Goal: Find specific fact: Find specific fact

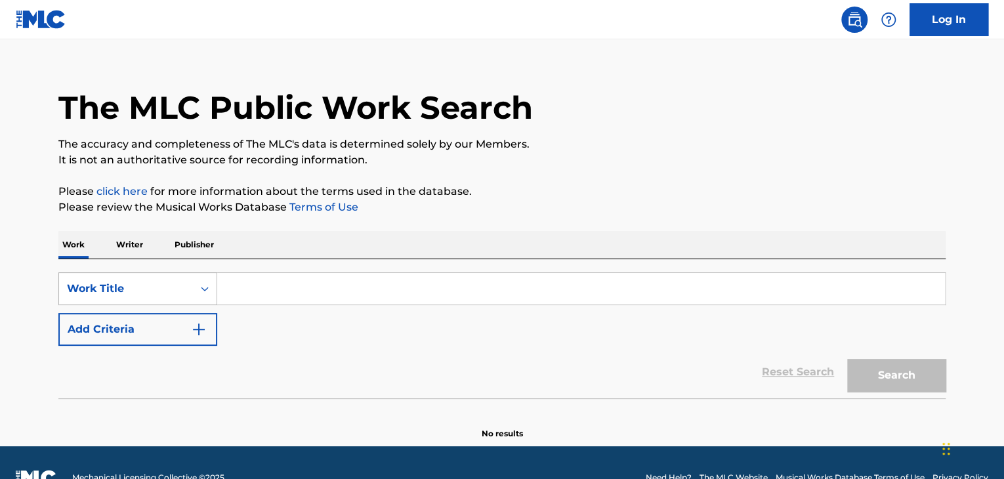
click at [137, 305] on div "Work Title" at bounding box center [137, 288] width 159 height 33
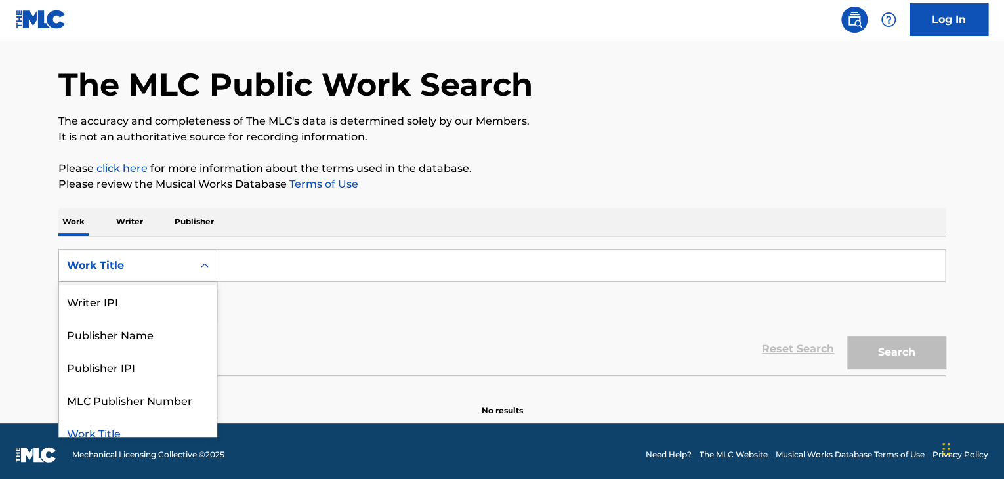
scroll to position [102, 0]
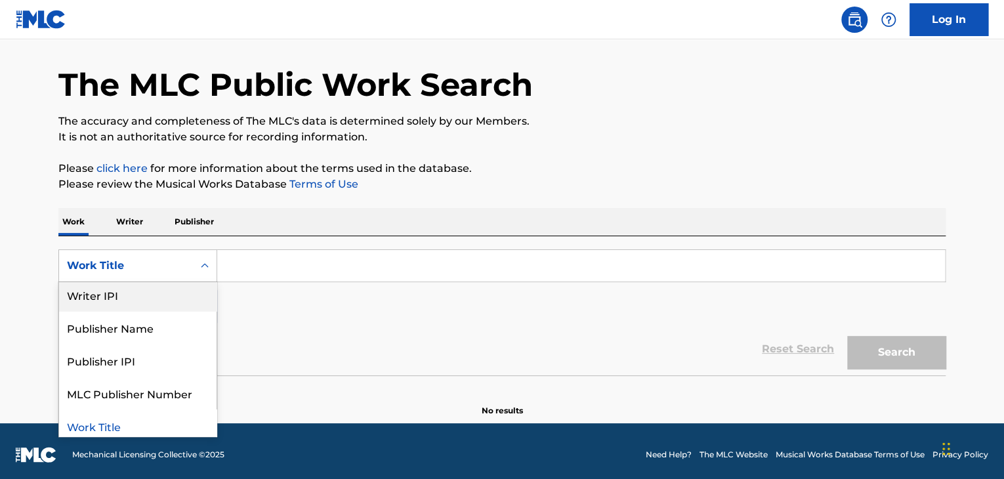
click at [123, 307] on div "Writer IPI" at bounding box center [137, 294] width 157 height 33
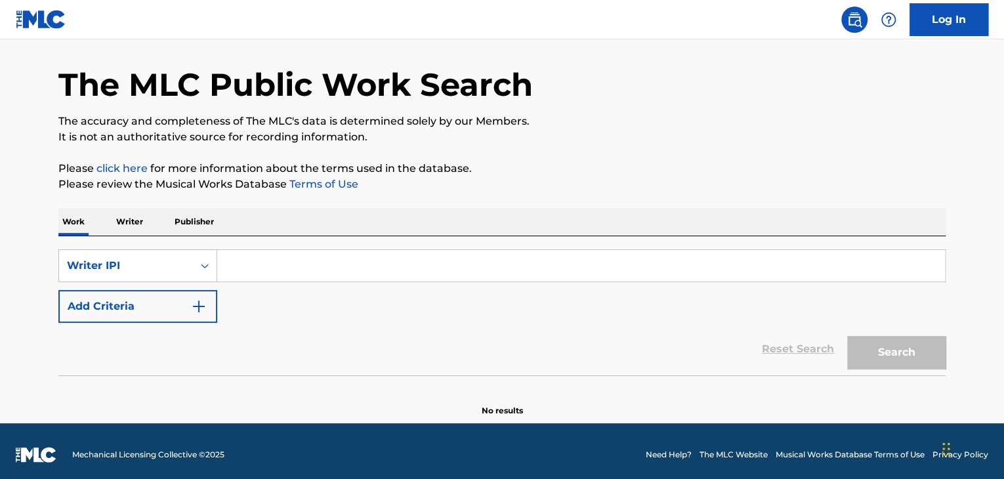
drag, startPoint x: 268, startPoint y: 260, endPoint x: 318, endPoint y: 262, distance: 50.6
click at [268, 260] on input "Search Form" at bounding box center [581, 265] width 728 height 31
paste input "00698111227"
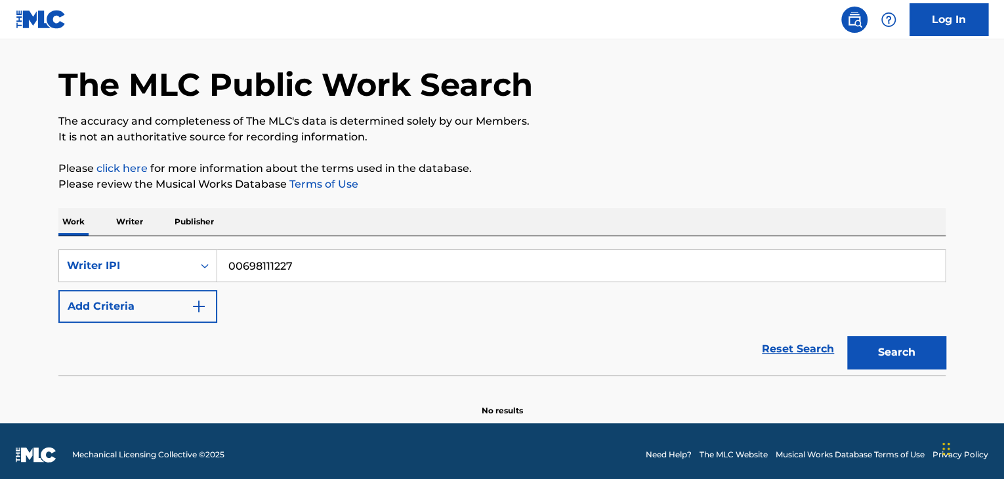
type input "00698111227"
click at [920, 363] on button "Search" at bounding box center [896, 352] width 98 height 33
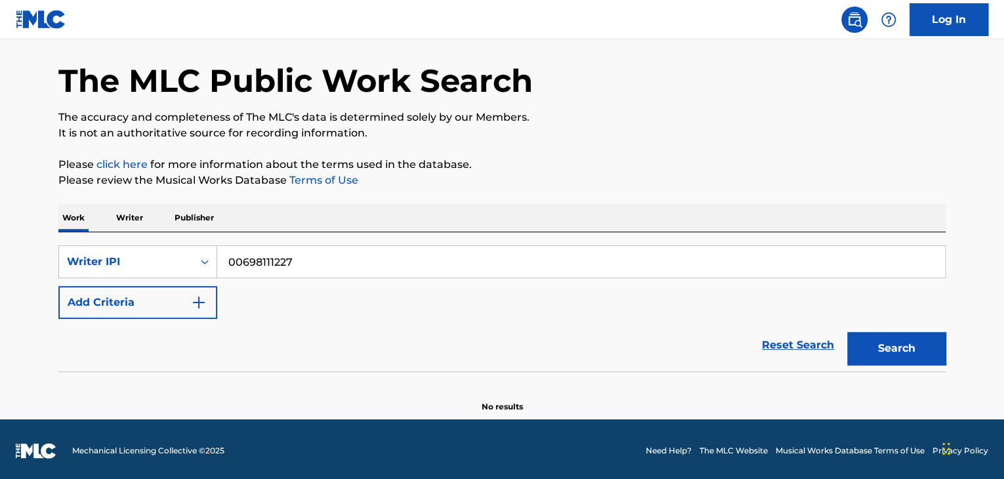
scroll to position [50, 0]
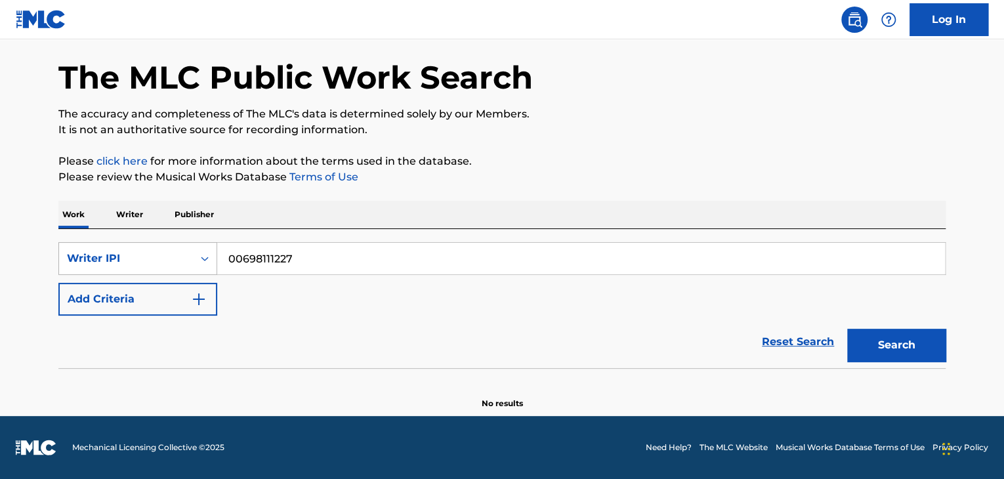
click at [185, 265] on div "Writer IPI" at bounding box center [126, 258] width 134 height 25
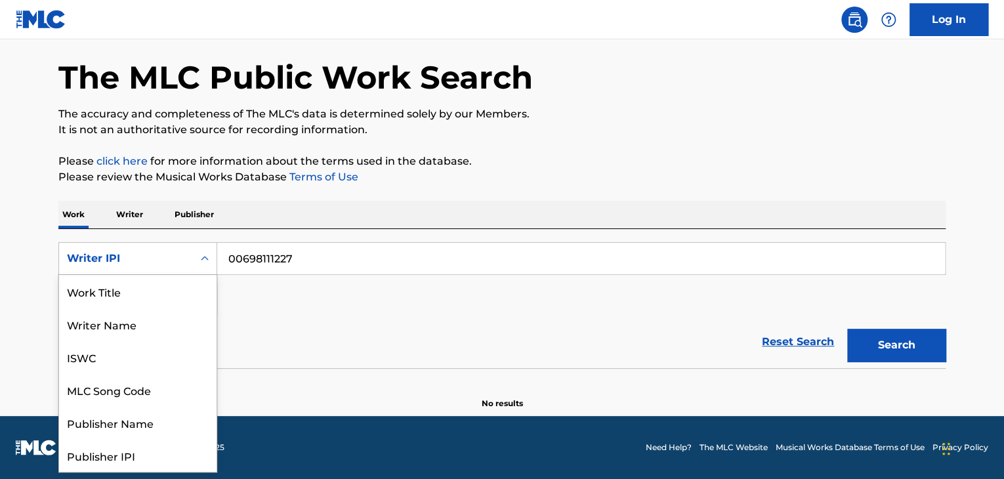
scroll to position [66, 0]
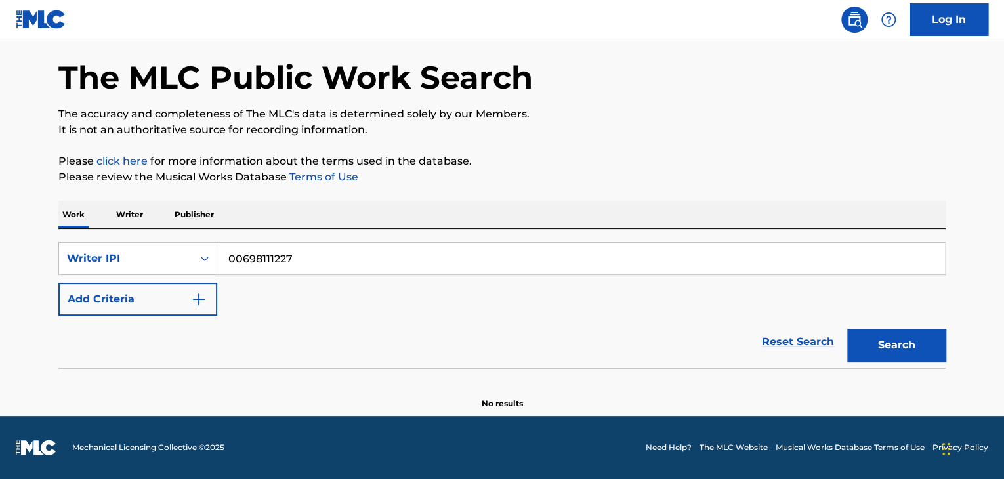
click at [146, 215] on p "Writer" at bounding box center [129, 215] width 35 height 28
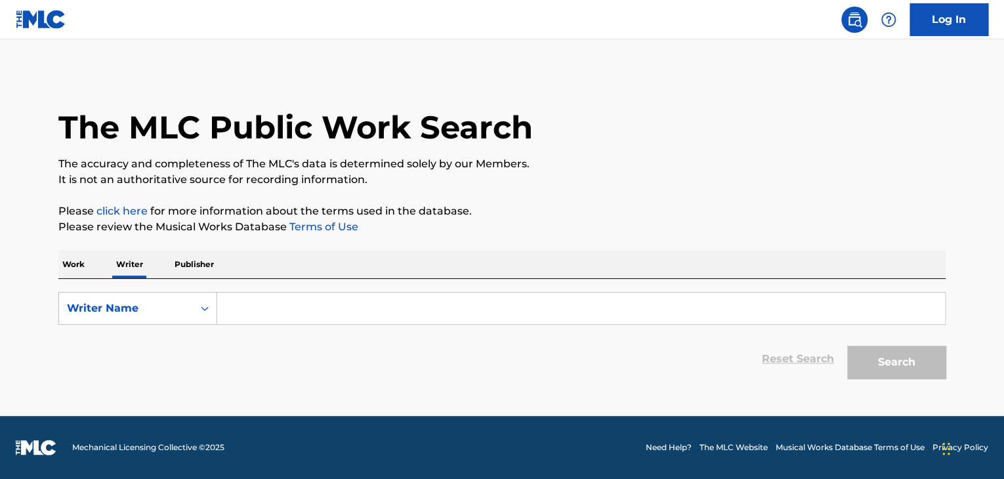
click at [297, 314] on input "Search Form" at bounding box center [581, 308] width 728 height 31
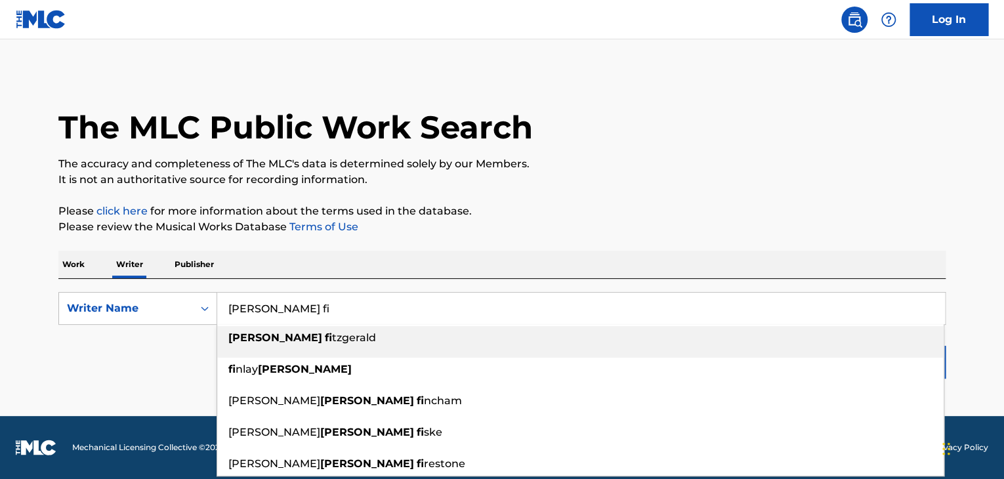
click at [332, 341] on span "tzgerald" at bounding box center [354, 337] width 44 height 12
type input "[PERSON_NAME]"
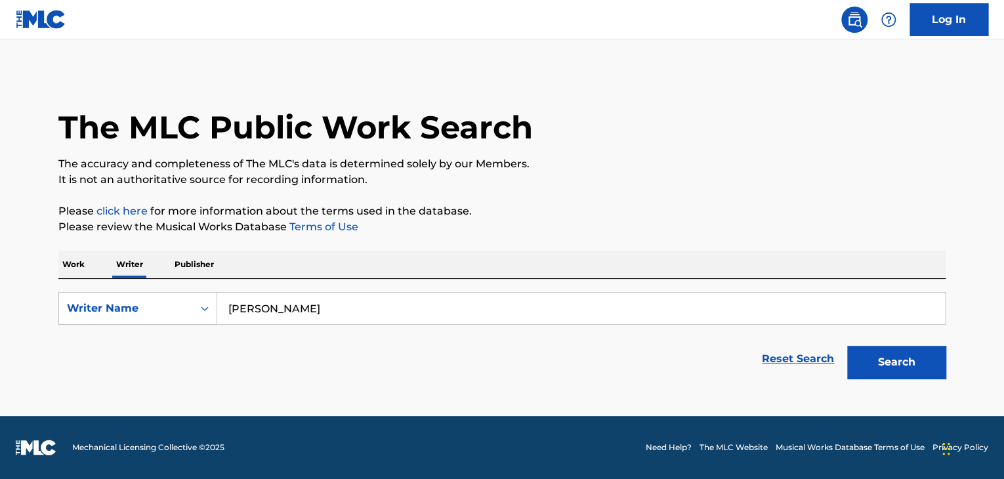
drag, startPoint x: 894, startPoint y: 353, endPoint x: 888, endPoint y: 360, distance: 8.9
click at [888, 360] on button "Search" at bounding box center [896, 362] width 98 height 33
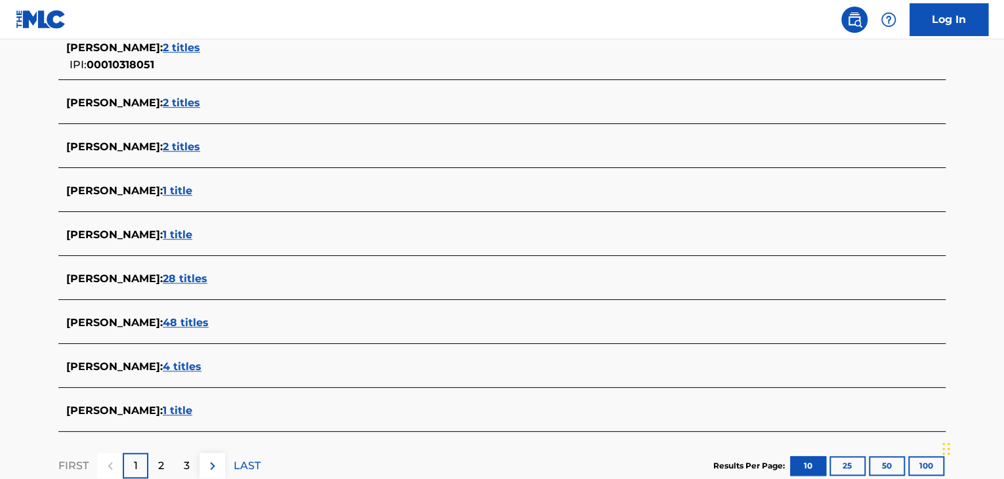
scroll to position [436, 0]
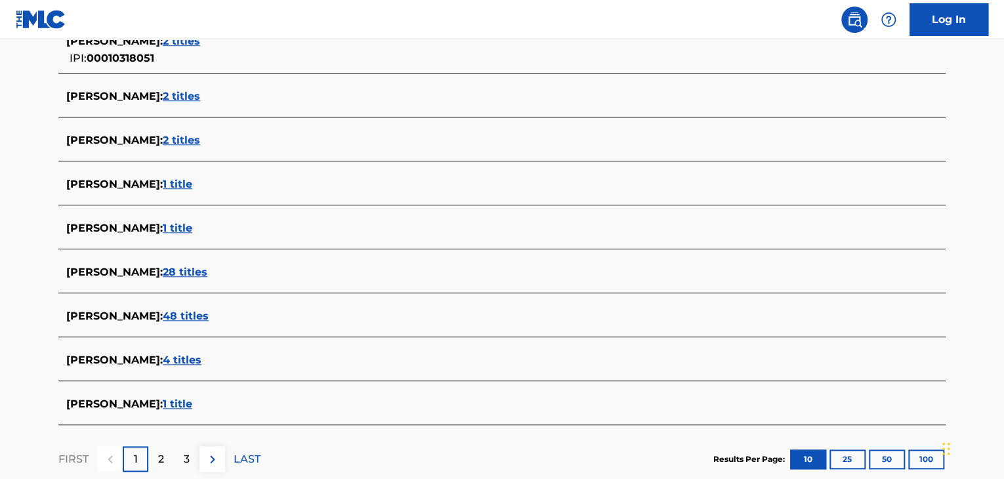
click at [201, 354] on span "4 titles" at bounding box center [182, 360] width 39 height 12
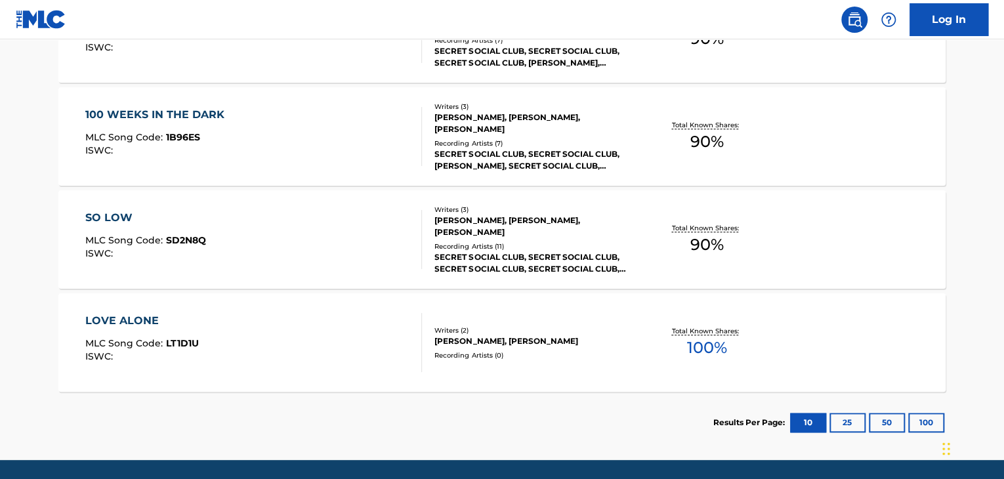
scroll to position [390, 0]
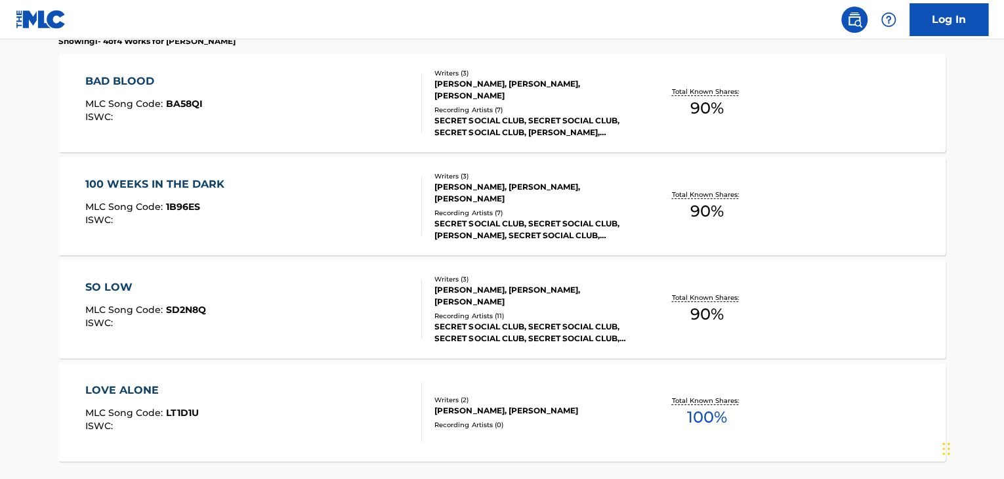
click at [278, 331] on div "SO LOW MLC Song Code : SD2N8Q ISWC :" at bounding box center [253, 308] width 337 height 59
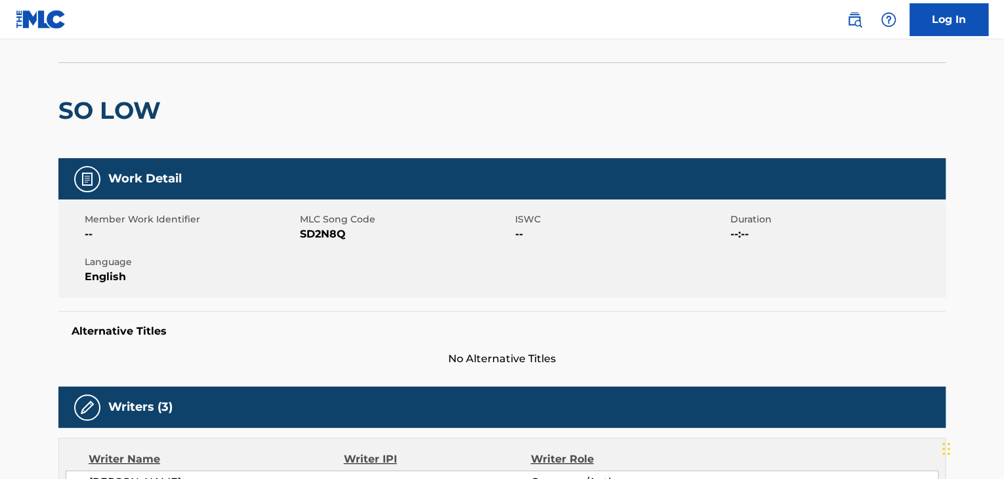
scroll to position [66, 0]
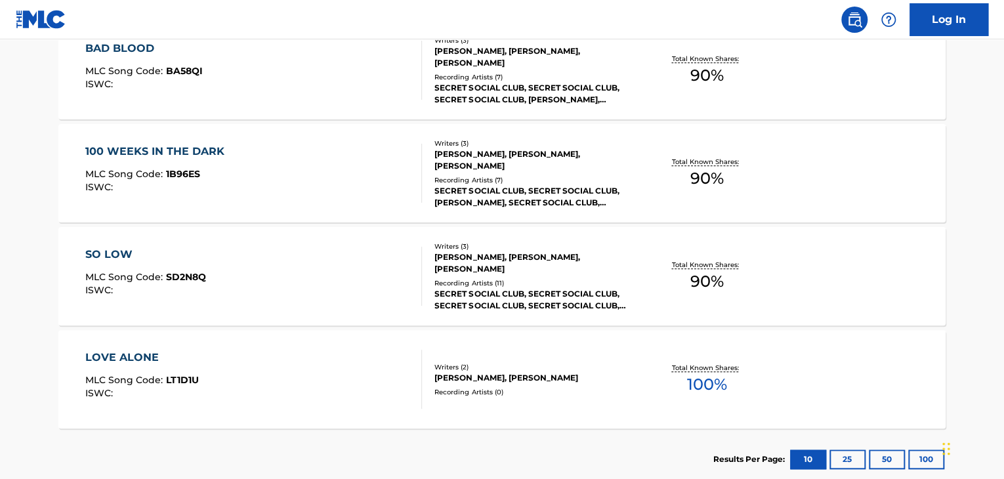
scroll to position [474, 0]
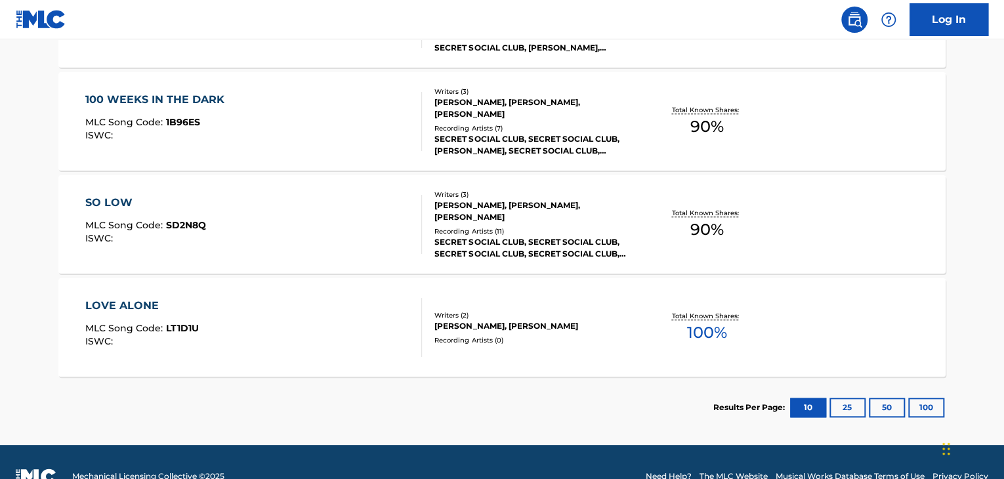
click at [573, 211] on div "[PERSON_NAME], [PERSON_NAME], [PERSON_NAME]" at bounding box center [533, 211] width 198 height 24
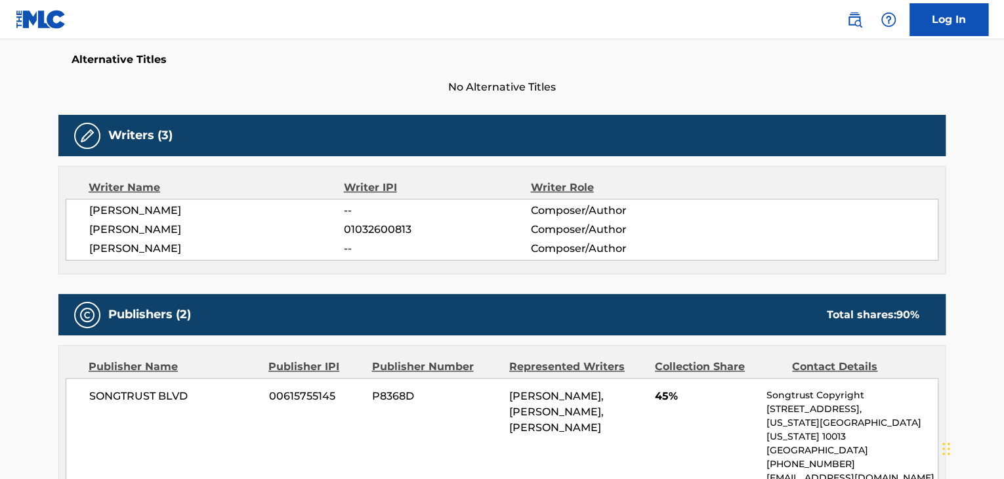
scroll to position [348, 0]
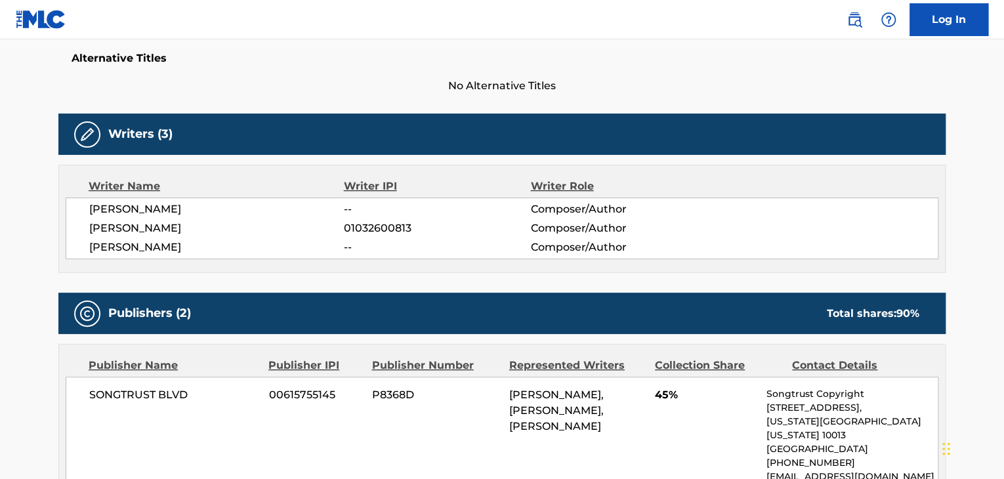
click at [116, 232] on span "[PERSON_NAME]" at bounding box center [216, 228] width 255 height 16
click at [364, 226] on span "01032600813" at bounding box center [437, 228] width 186 height 16
copy span "01032600813"
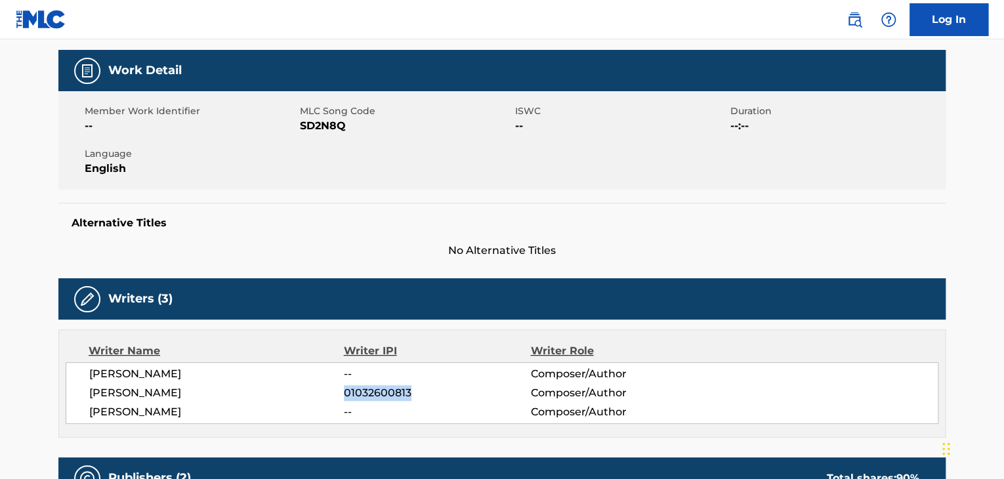
scroll to position [0, 0]
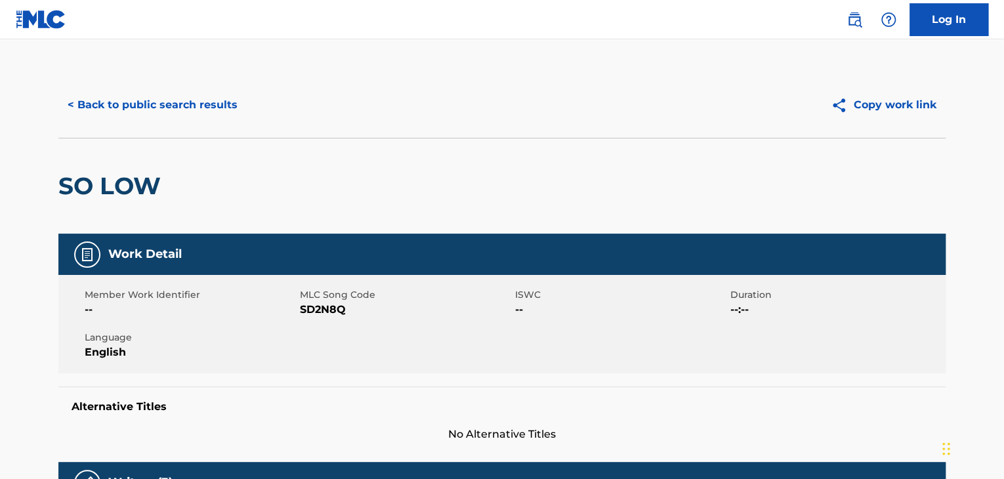
click at [167, 112] on button "< Back to public search results" at bounding box center [152, 105] width 188 height 33
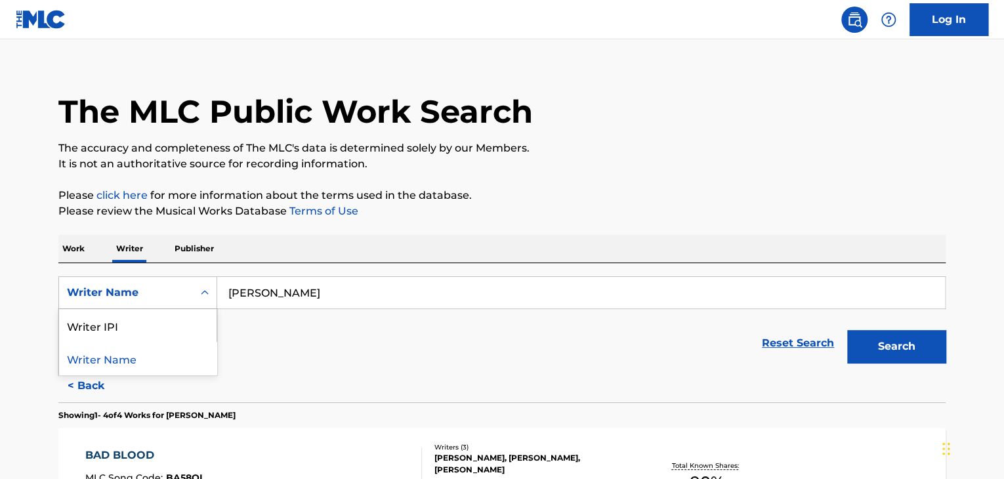
click at [129, 296] on div "Writer Name" at bounding box center [126, 293] width 118 height 16
click at [113, 331] on div "Writer IPI" at bounding box center [137, 325] width 157 height 33
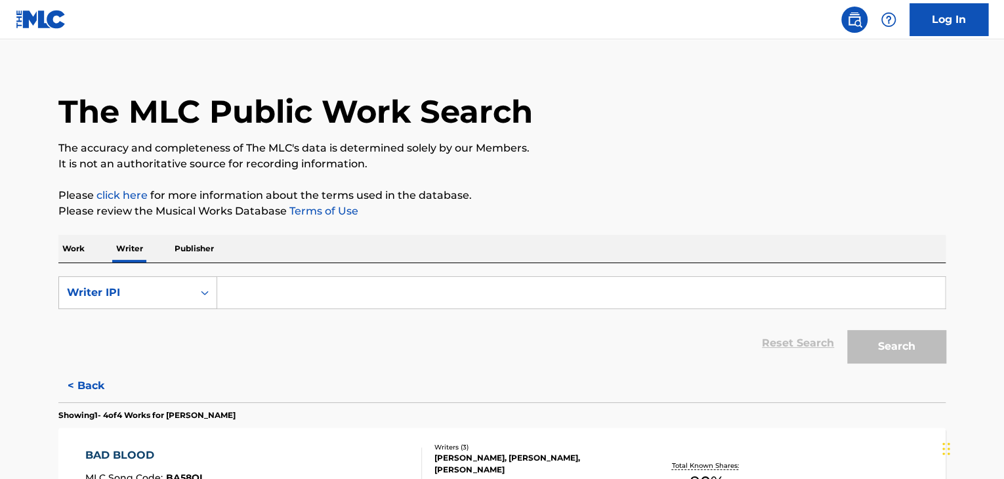
drag, startPoint x: 230, startPoint y: 276, endPoint x: 238, endPoint y: 281, distance: 9.5
click at [232, 278] on input "Search Form" at bounding box center [581, 292] width 728 height 31
paste input "01032600813"
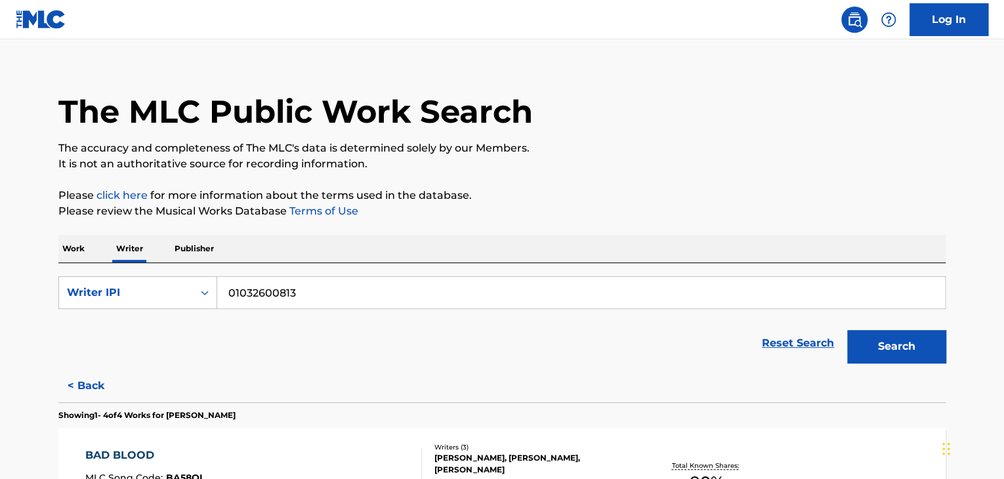
type input "01032600813"
click at [918, 350] on button "Search" at bounding box center [896, 346] width 98 height 33
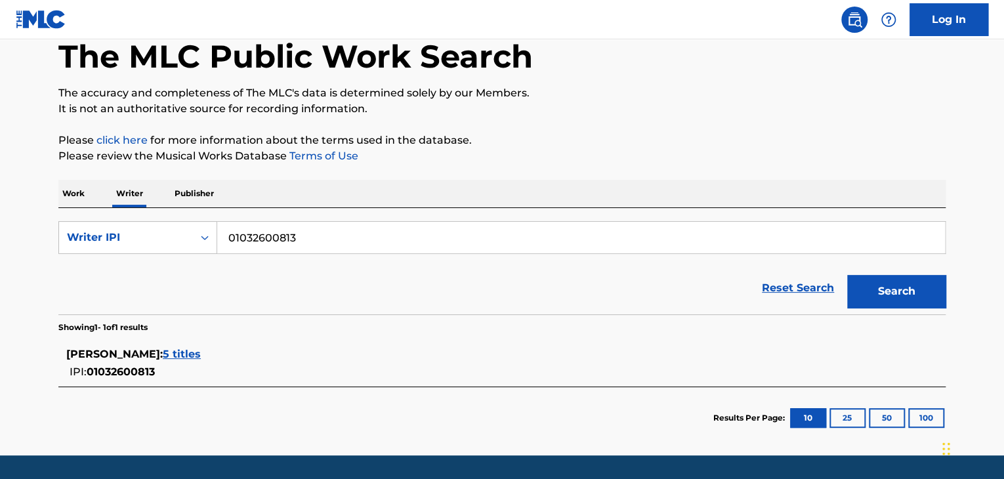
scroll to position [108, 0]
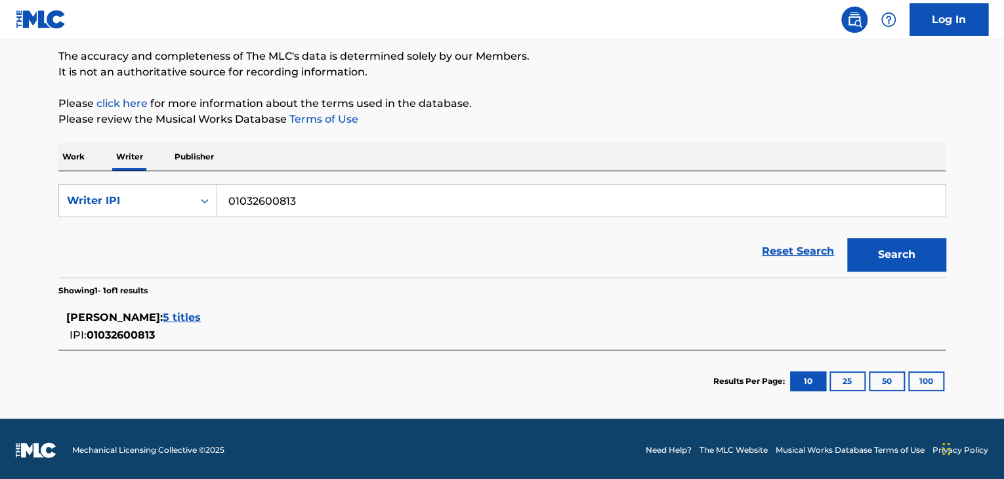
click at [201, 322] on span "5 titles" at bounding box center [182, 317] width 38 height 12
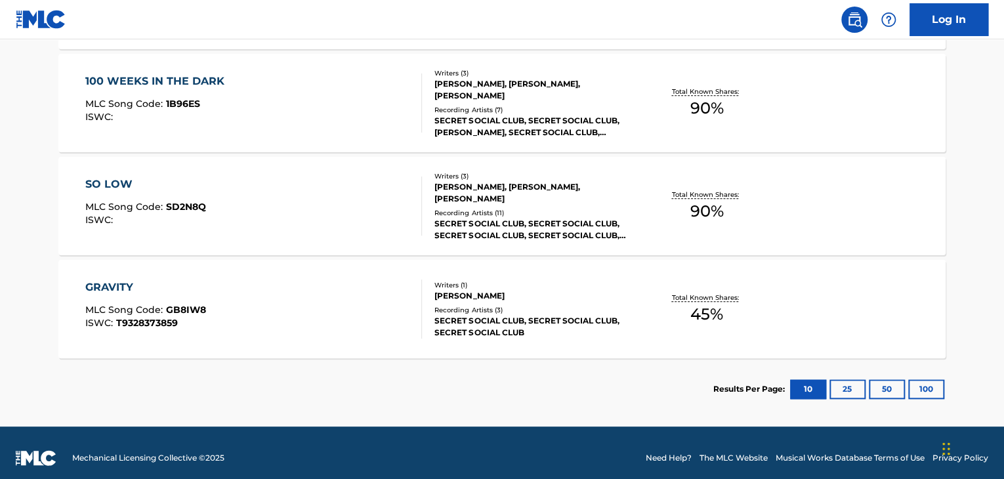
scroll to position [606, 0]
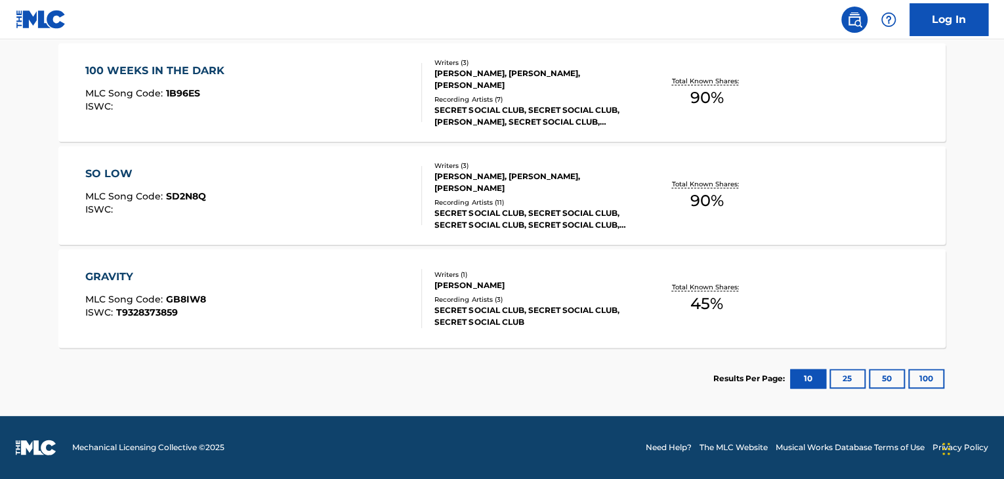
click at [99, 275] on div "GRAVITY" at bounding box center [145, 277] width 121 height 16
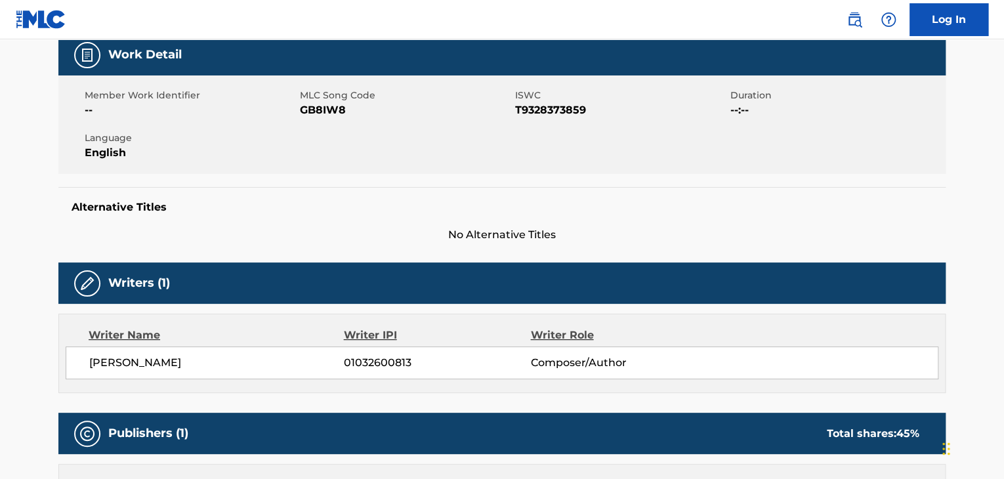
scroll to position [172, 0]
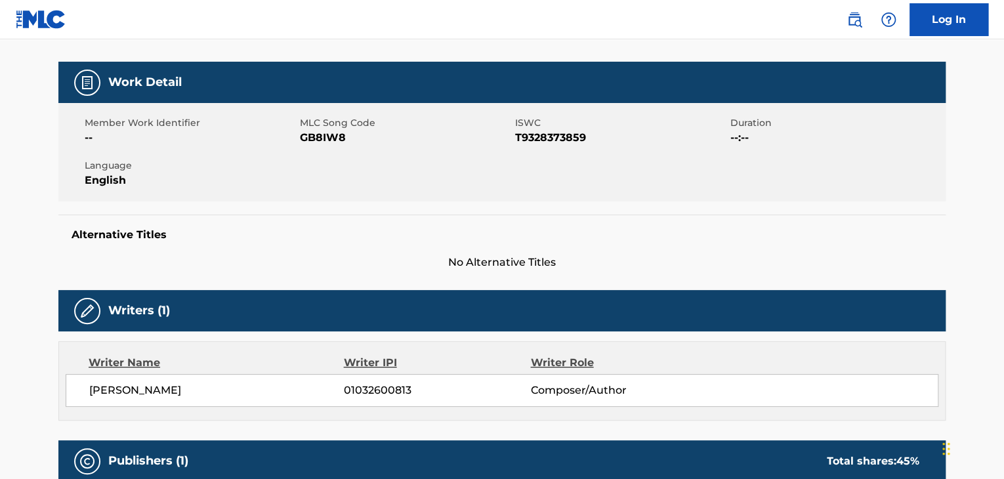
click at [329, 144] on span "GB8IW8" at bounding box center [406, 138] width 212 height 16
copy span "GB8IW8"
click at [551, 130] on span "T9328373859" at bounding box center [621, 138] width 212 height 16
click at [551, 133] on span "T9328373859" at bounding box center [621, 138] width 212 height 16
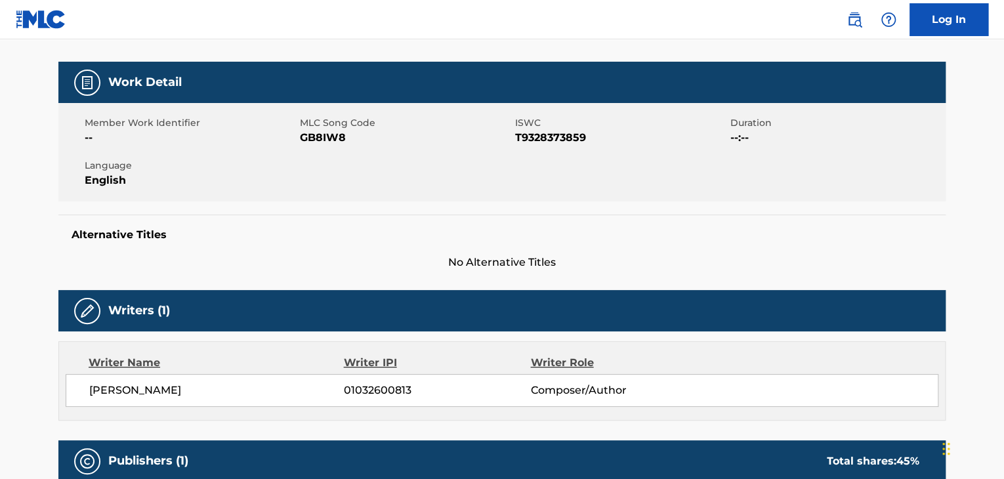
click at [553, 136] on span "T9328373859" at bounding box center [621, 138] width 212 height 16
copy span "T9328373859"
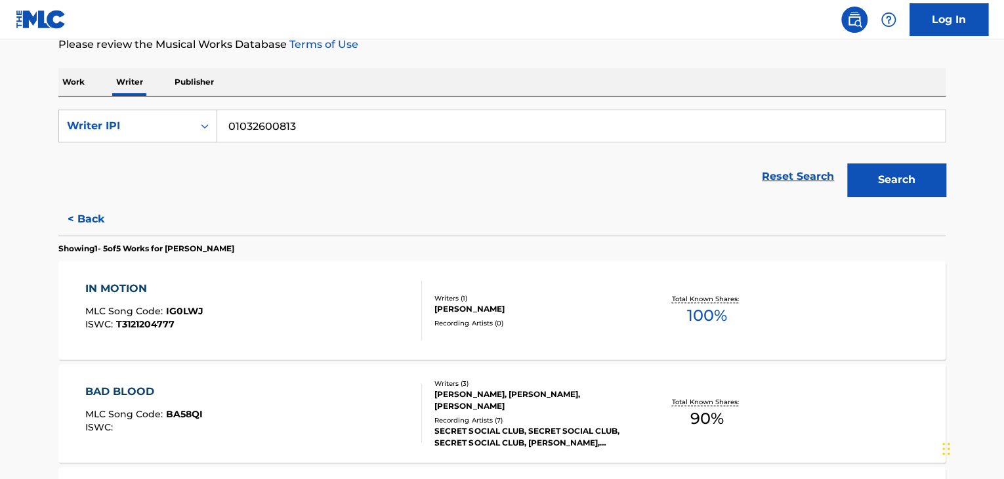
scroll to position [192, 0]
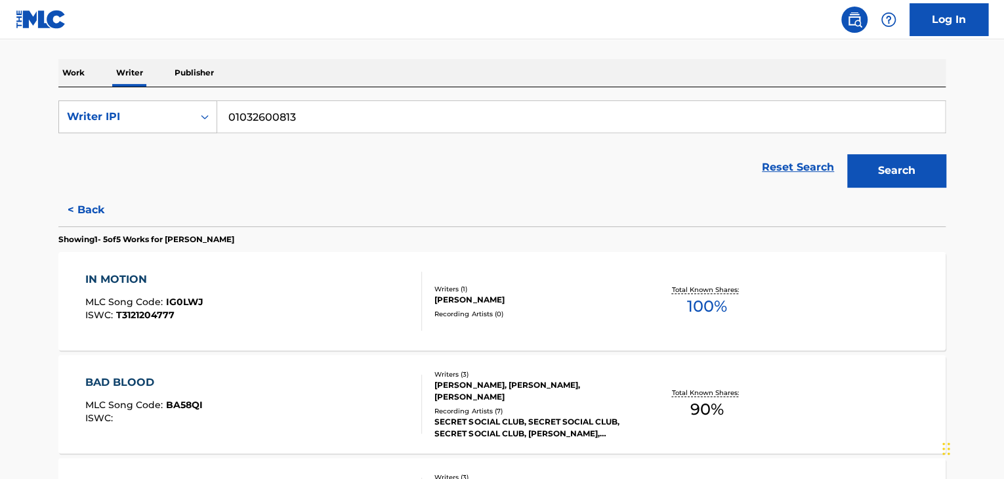
click at [121, 379] on div "BAD BLOOD" at bounding box center [143, 383] width 117 height 16
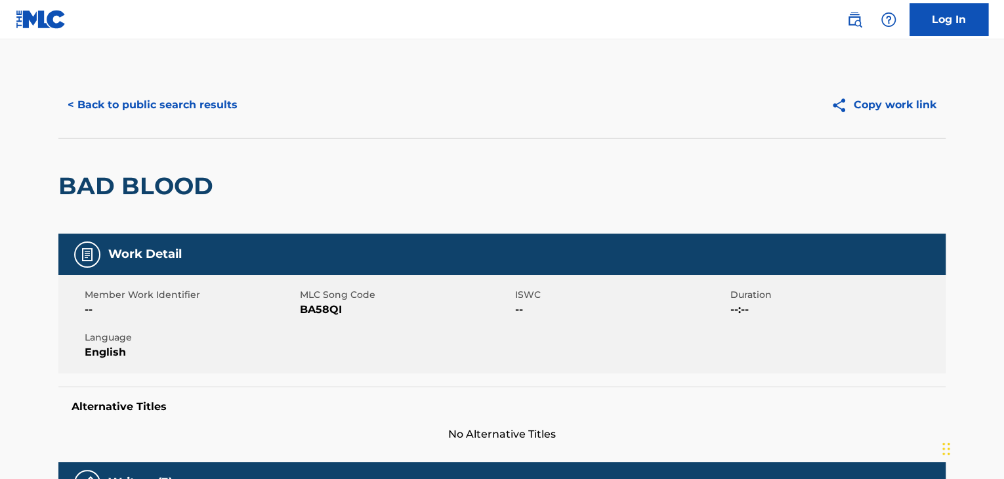
click at [308, 310] on span "BA58QI" at bounding box center [406, 310] width 212 height 16
click at [308, 312] on span "BA58QI" at bounding box center [406, 310] width 212 height 16
copy span "BA58QI"
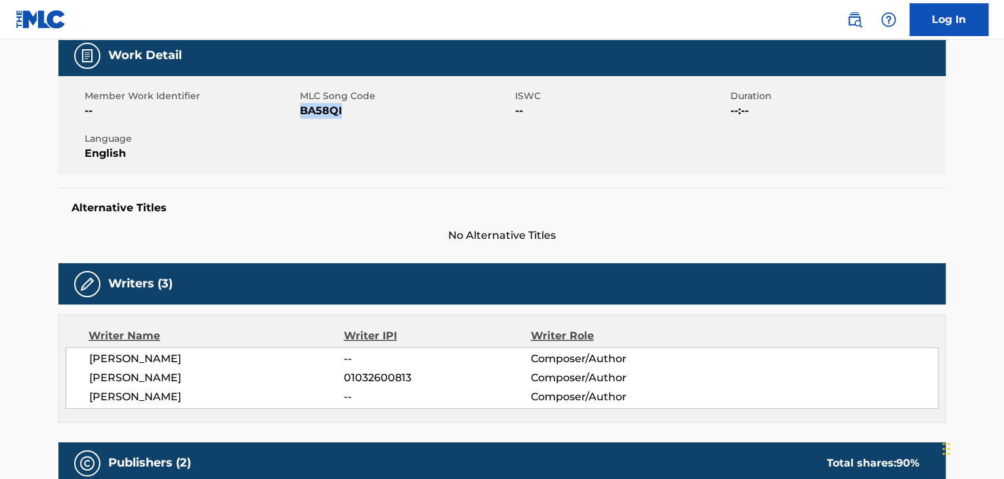
scroll to position [52, 0]
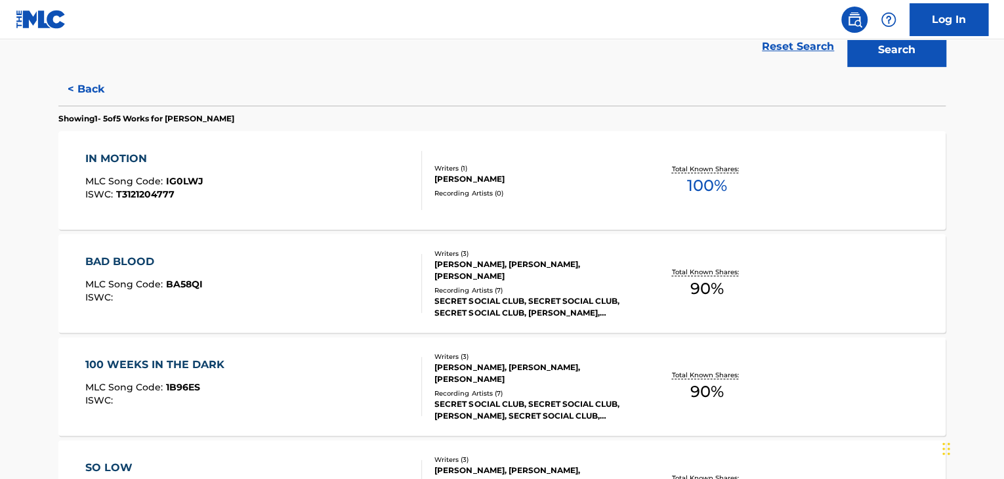
scroll to position [317, 0]
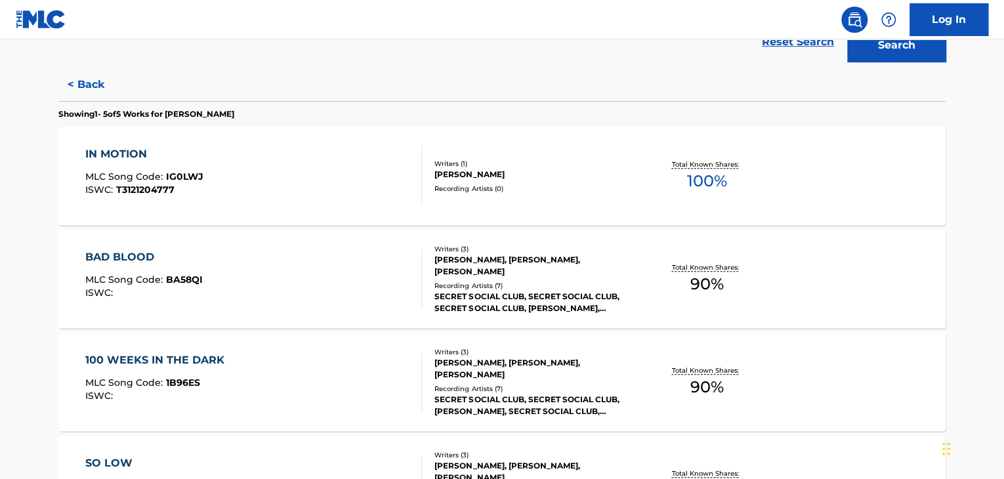
click at [152, 362] on div "100 WEEKS IN THE DARK" at bounding box center [158, 360] width 146 height 16
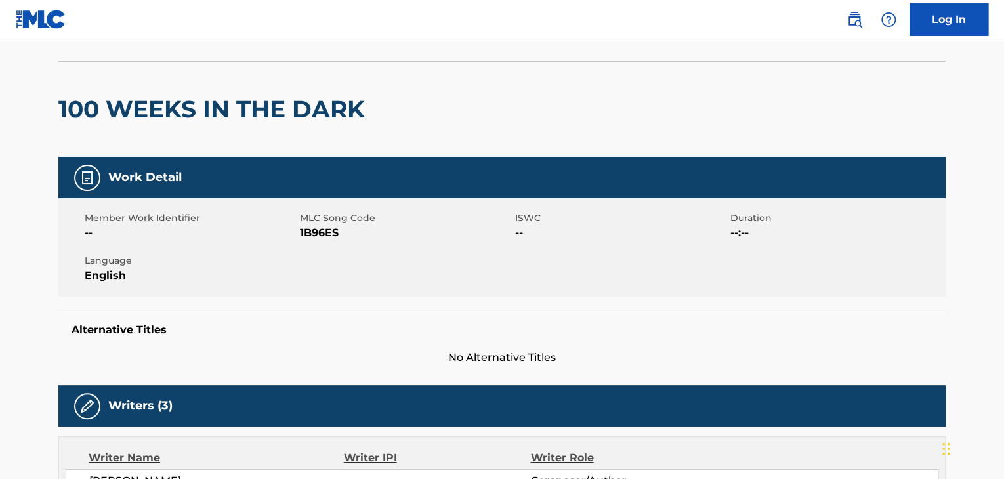
scroll to position [105, 0]
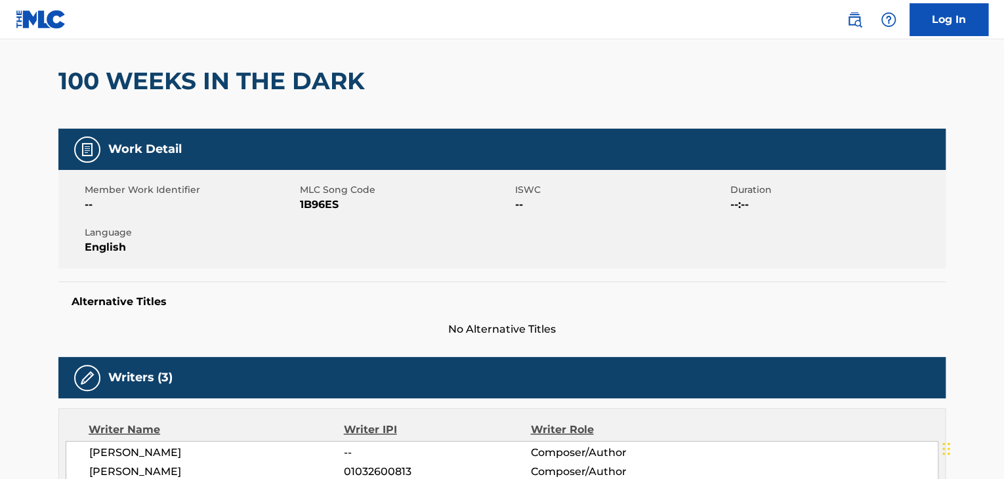
click at [313, 206] on span "1B96ES" at bounding box center [406, 205] width 212 height 16
copy span "1B96ES"
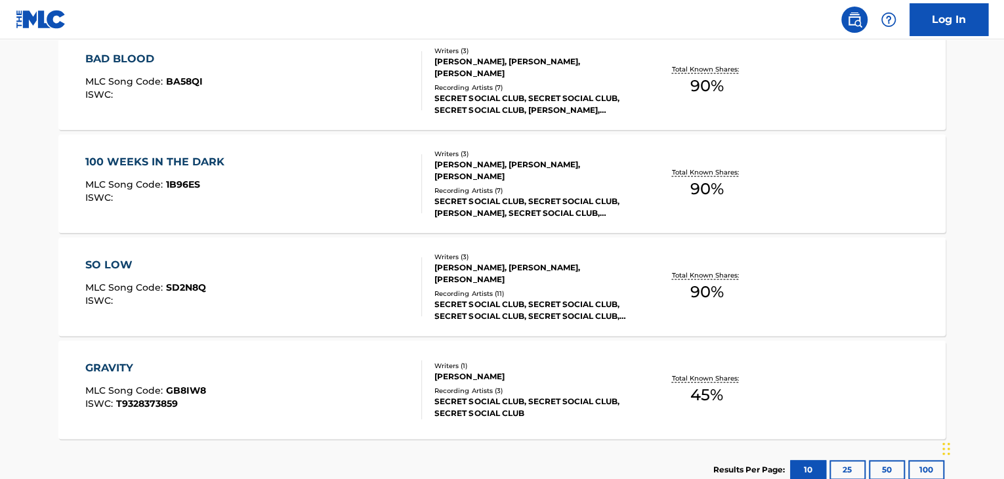
scroll to position [514, 0]
click at [113, 266] on div "SO LOW" at bounding box center [145, 266] width 121 height 16
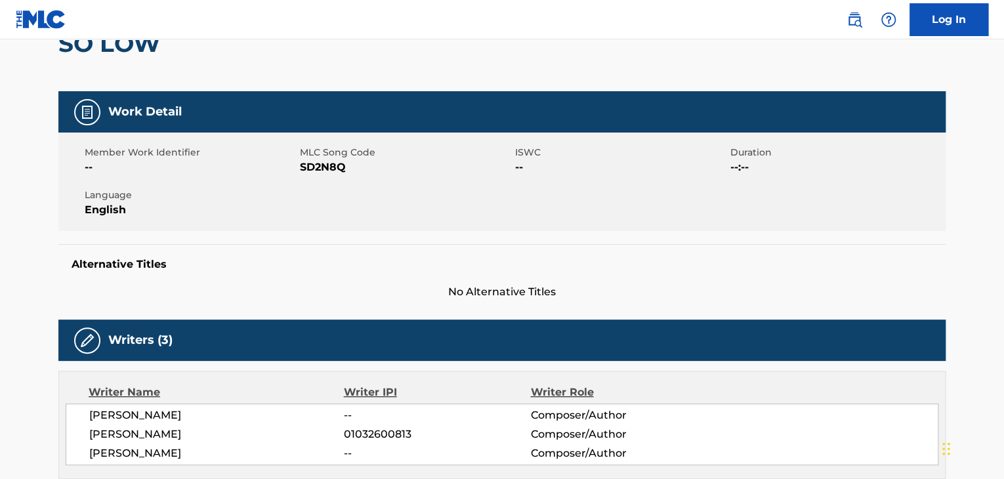
scroll to position [148, 0]
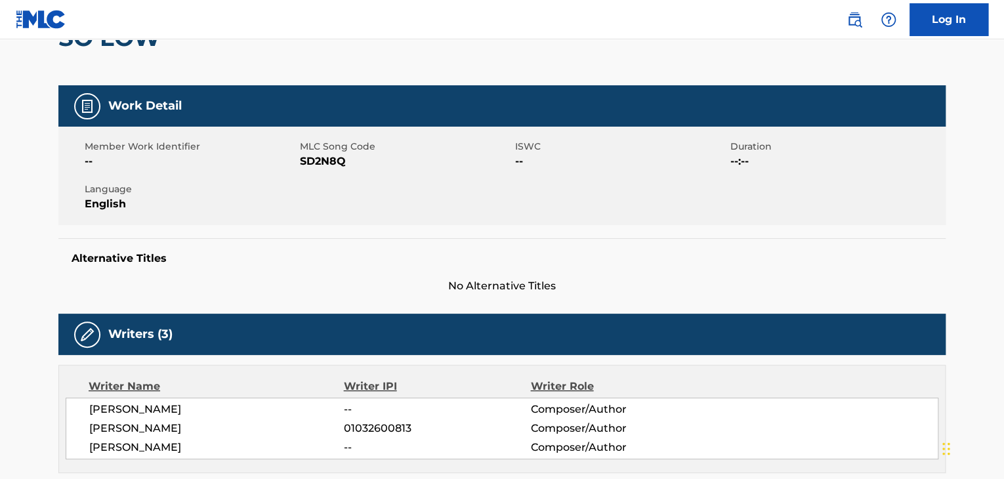
click at [329, 166] on span "SD2N8Q" at bounding box center [406, 162] width 212 height 16
copy span "SD2N8Q"
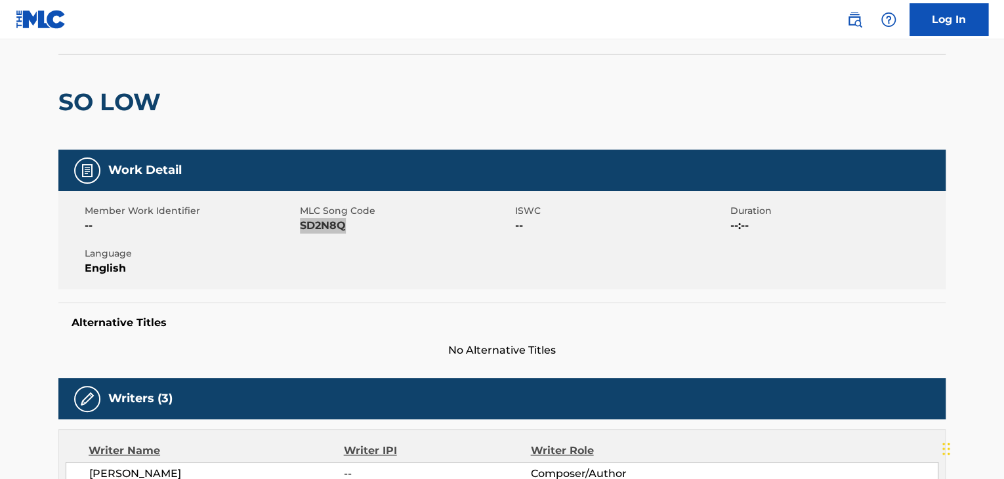
scroll to position [0, 0]
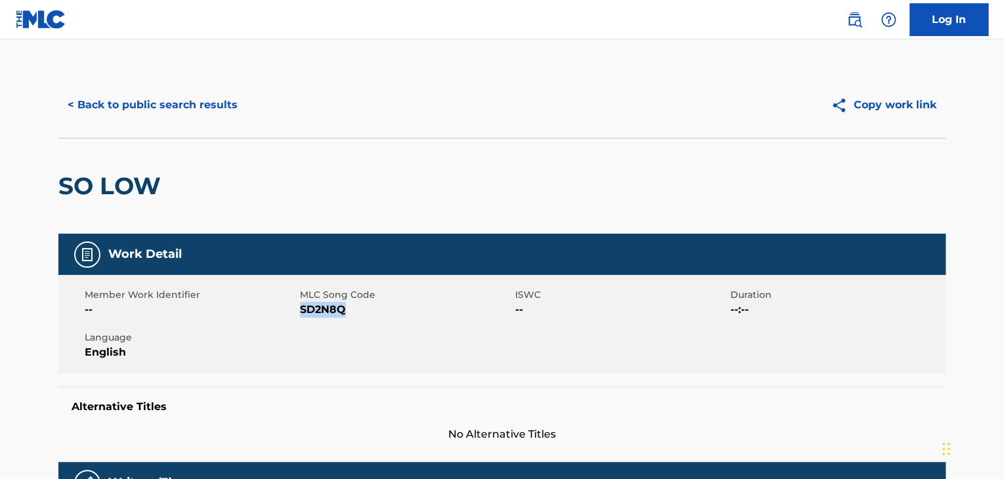
click at [121, 112] on button "< Back to public search results" at bounding box center [152, 105] width 188 height 33
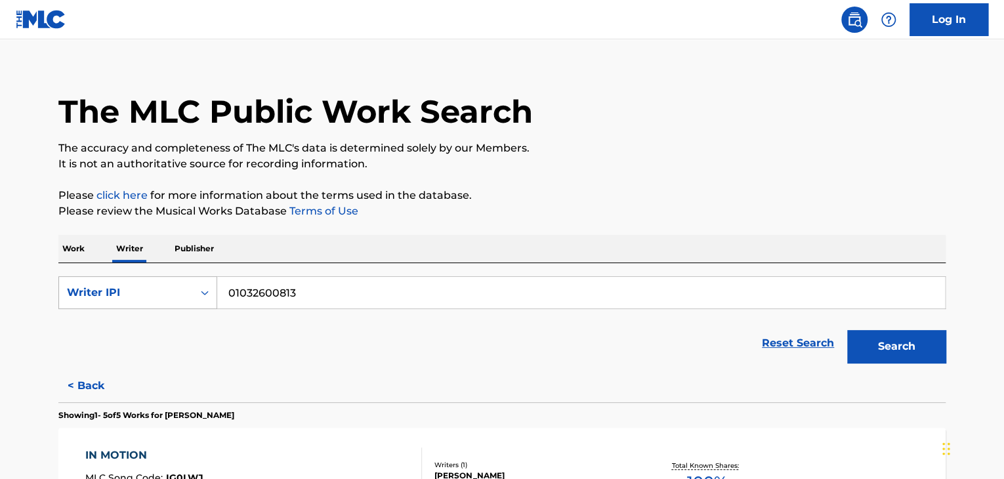
click at [158, 300] on div "Writer IPI" at bounding box center [126, 292] width 134 height 25
click at [133, 323] on div "Writer Name" at bounding box center [137, 325] width 157 height 33
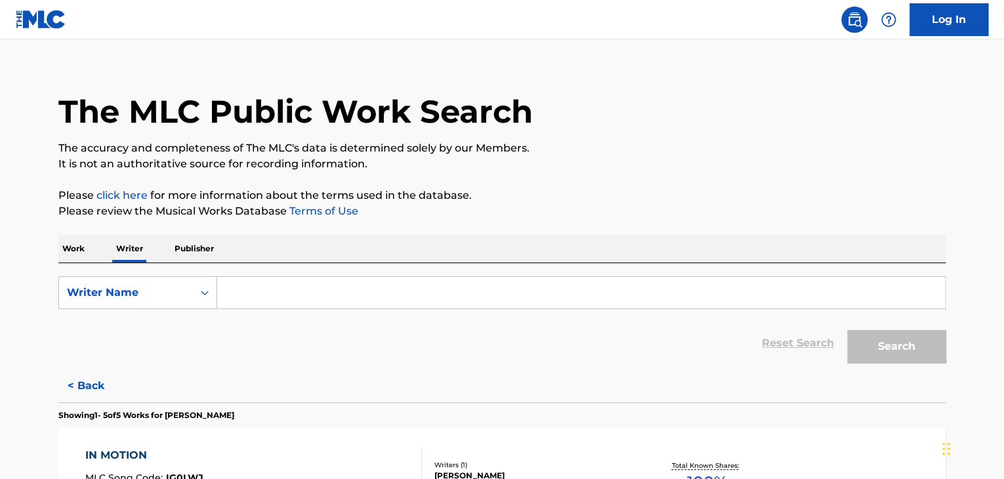
click at [255, 298] on input "Search Form" at bounding box center [581, 292] width 728 height 31
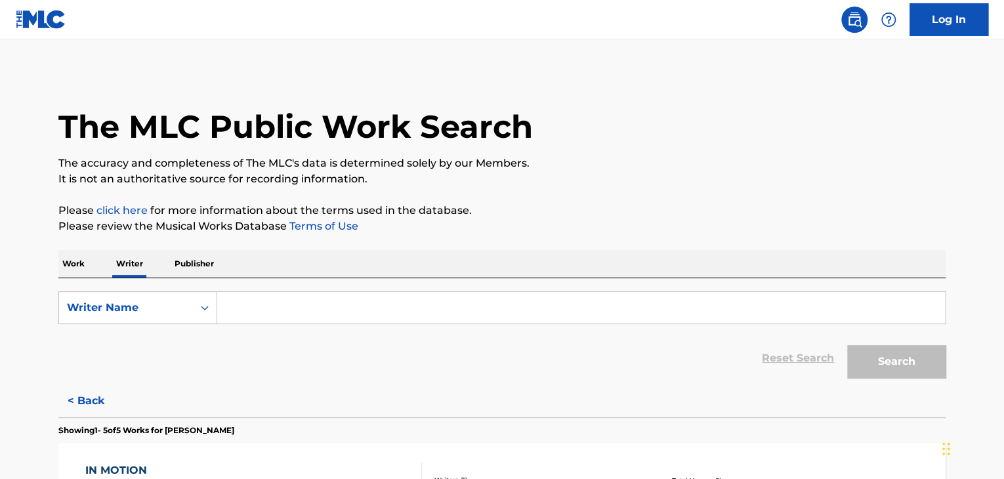
scroll to position [0, 0]
click at [258, 305] on input "Search Form" at bounding box center [581, 308] width 728 height 31
